Goal: Transaction & Acquisition: Purchase product/service

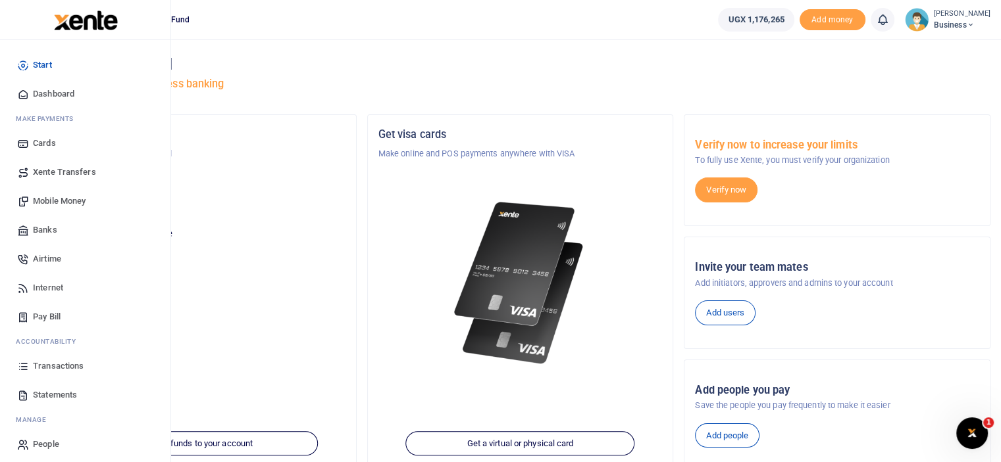
click at [45, 197] on span "Mobile Money" at bounding box center [59, 201] width 53 height 13
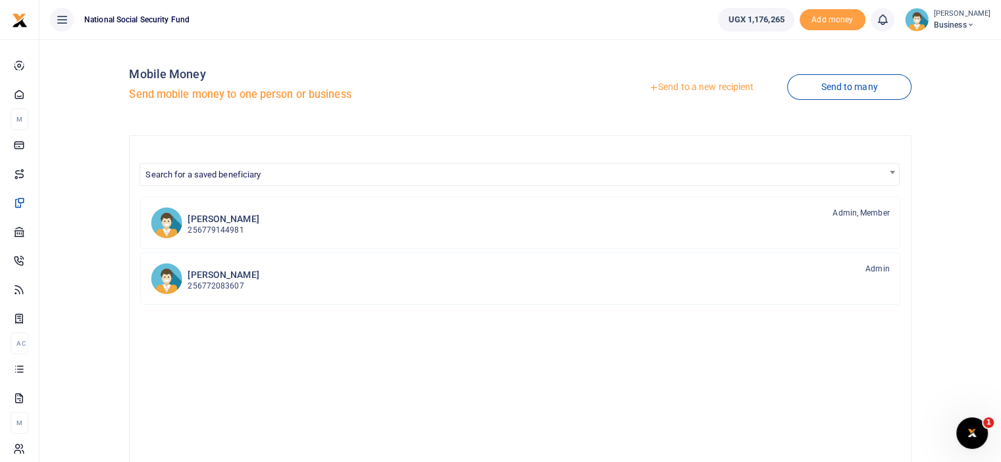
click at [713, 89] on link "Send to a new recipient" at bounding box center [701, 88] width 172 height 24
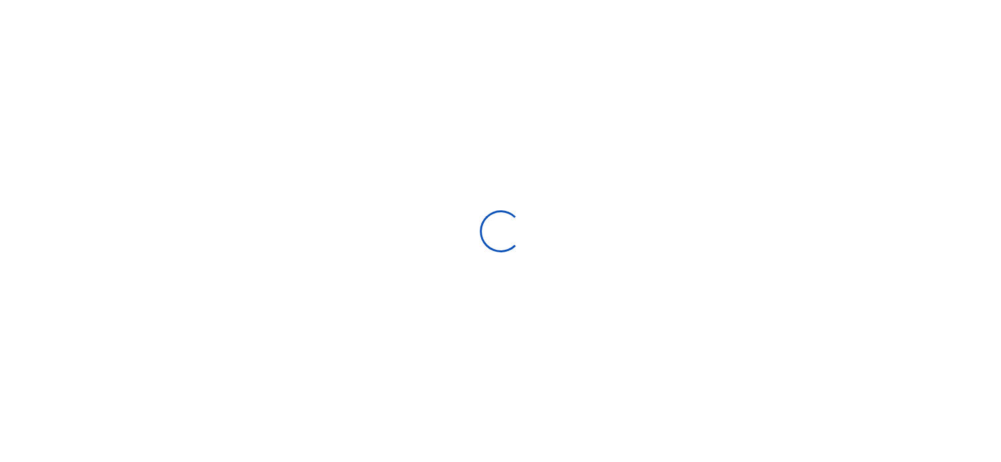
select select "Loading bundles"
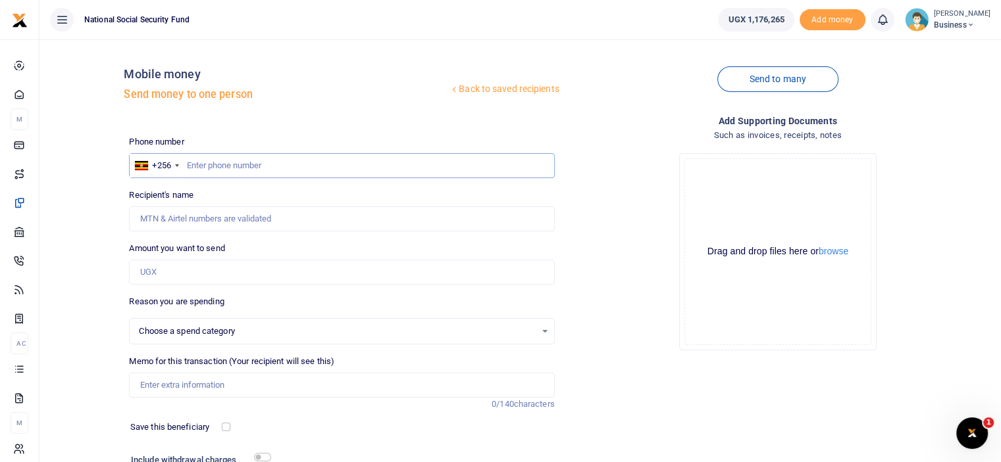
click at [286, 170] on input "text" at bounding box center [341, 165] width 425 height 25
type input "075"
select select
type input "0750125509"
type input "[PERSON_NAME]"
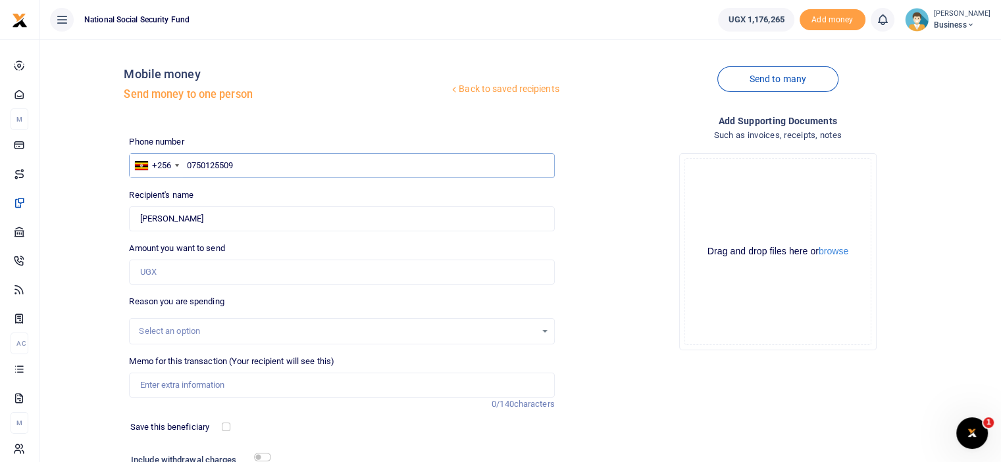
type input "0750125509"
